Goal: Transaction & Acquisition: Purchase product/service

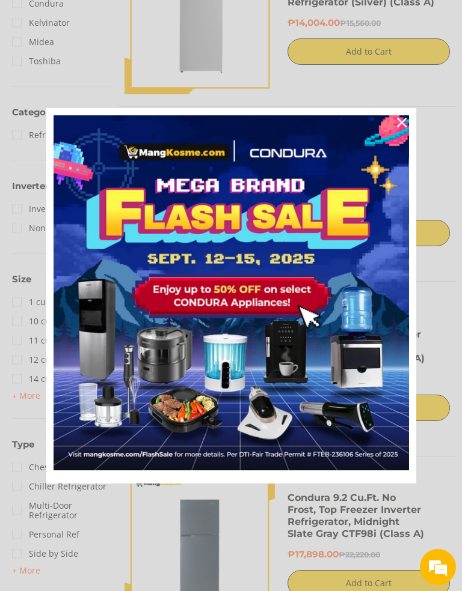
scroll to position [385, 0]
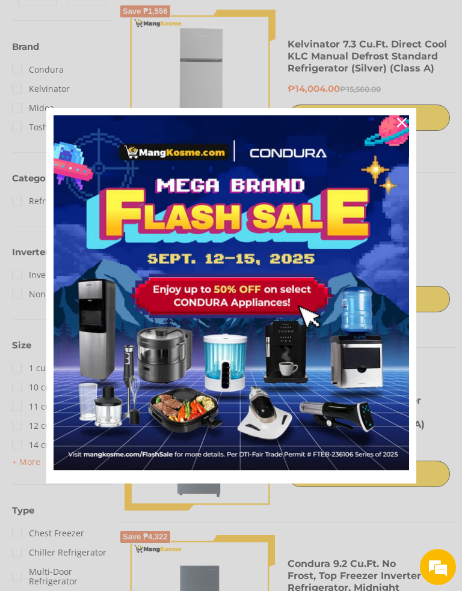
click at [407, 132] on div "Close" at bounding box center [401, 122] width 19 height 19
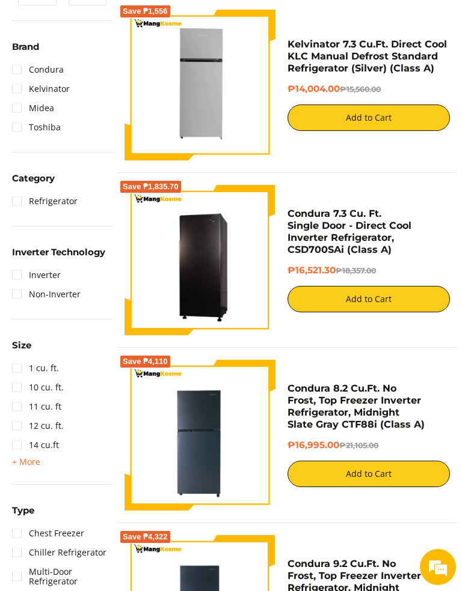
click at [402, 74] on link "Kelvinator 7.3 Cu.Ft. Direct Cool KLC Manual Defrost Standard Refrigerator (Sil…" at bounding box center [366, 55] width 159 height 35
click at [416, 74] on link "Kelvinator 7.3 Cu.Ft. Direct Cool KLC Manual Defrost Standard Refrigerator (Sil…" at bounding box center [366, 55] width 159 height 35
click at [409, 74] on link "Kelvinator 7.3 Cu.Ft. Direct Cool KLC Manual Defrost Standard Refrigerator (Sil…" at bounding box center [366, 55] width 159 height 35
click at [406, 74] on link "Kelvinator 7.3 Cu.Ft. Direct Cool KLC Manual Defrost Standard Refrigerator (Sil…" at bounding box center [366, 55] width 159 height 35
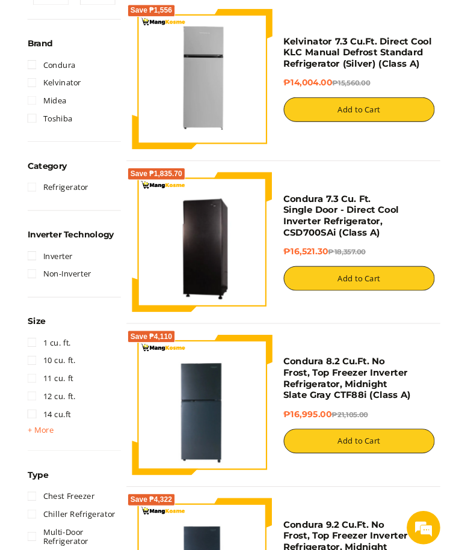
scroll to position [321, 0]
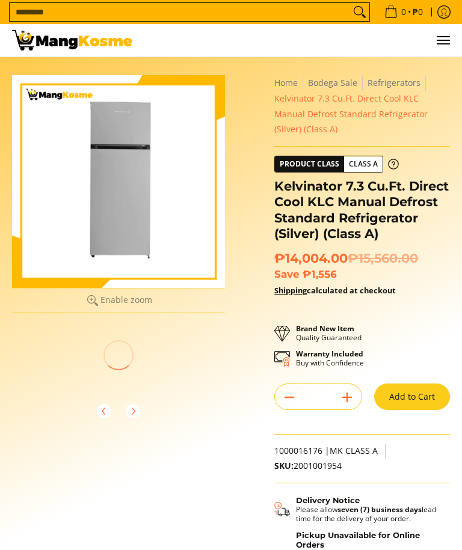
scroll to position [885, 0]
